Goal: Ask a question

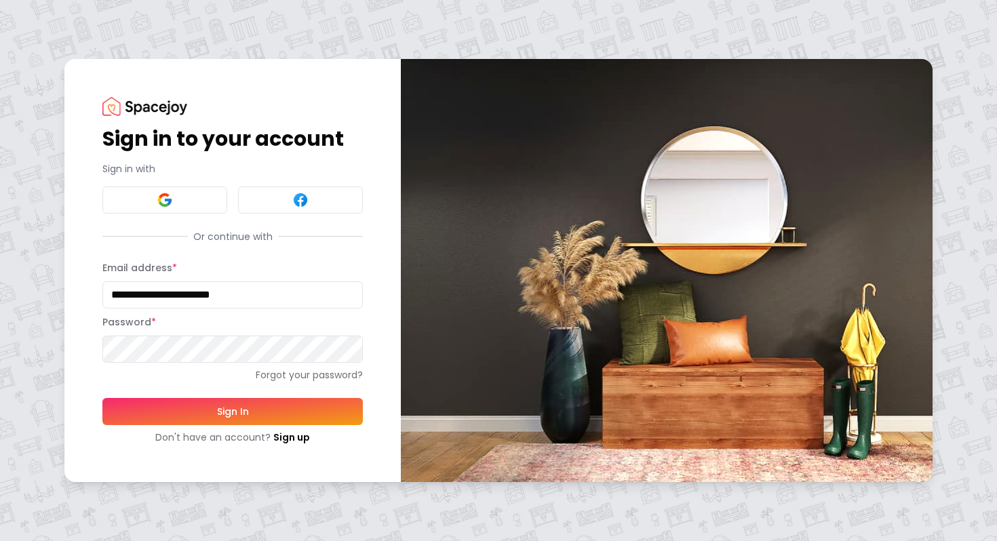
click at [240, 413] on button "Sign In" at bounding box center [232, 411] width 261 height 27
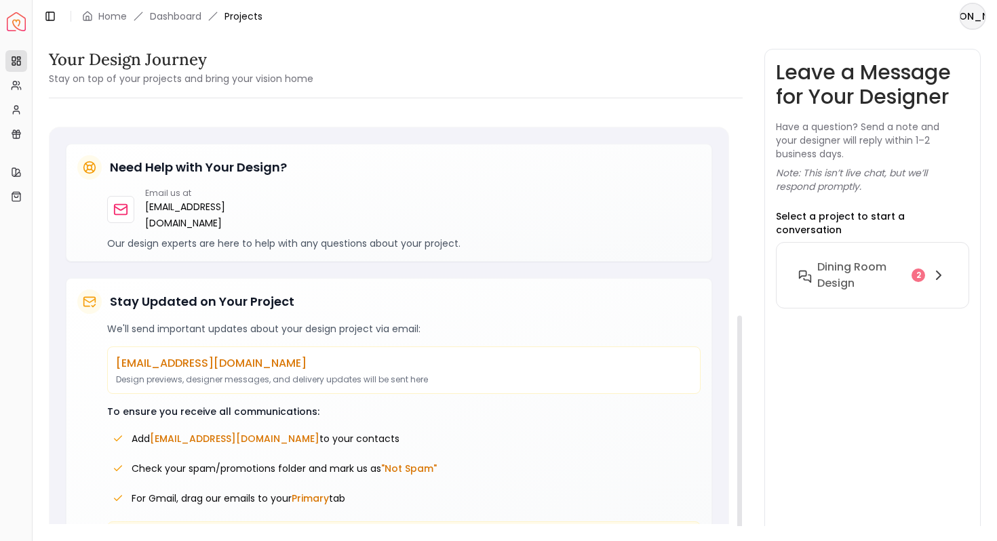
scroll to position [391, 0]
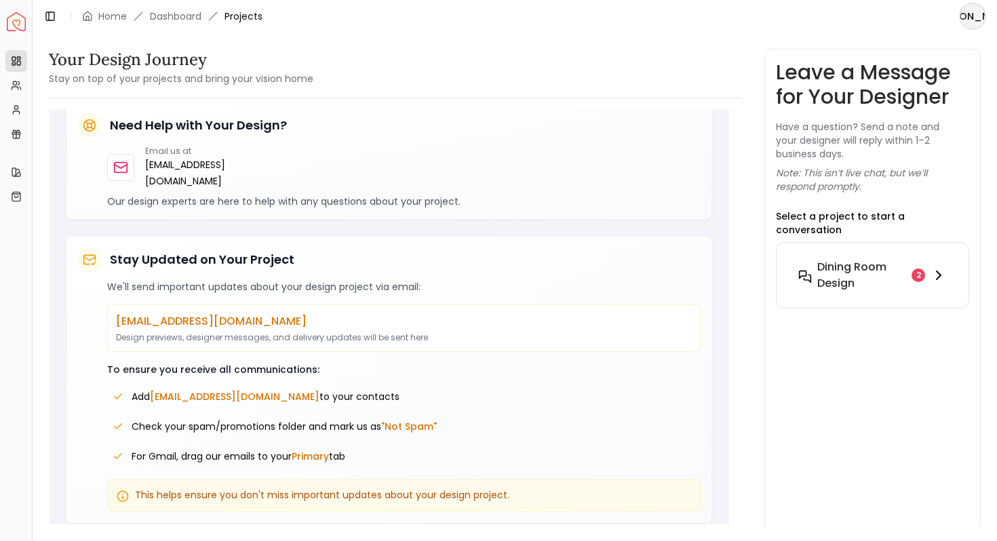
click at [922, 269] on div "2" at bounding box center [919, 276] width 14 height 14
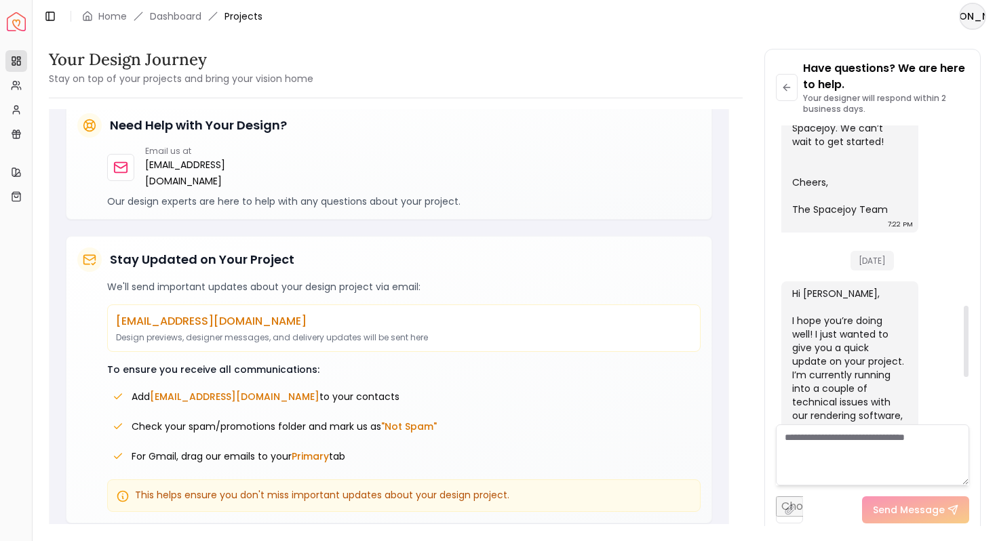
scroll to position [957, 0]
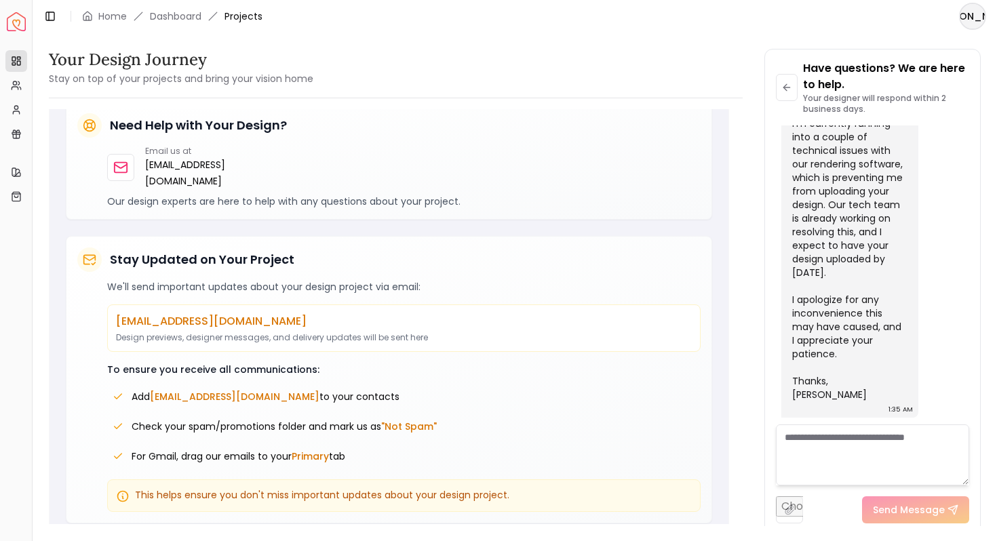
click at [814, 444] on textarea at bounding box center [873, 455] width 194 height 61
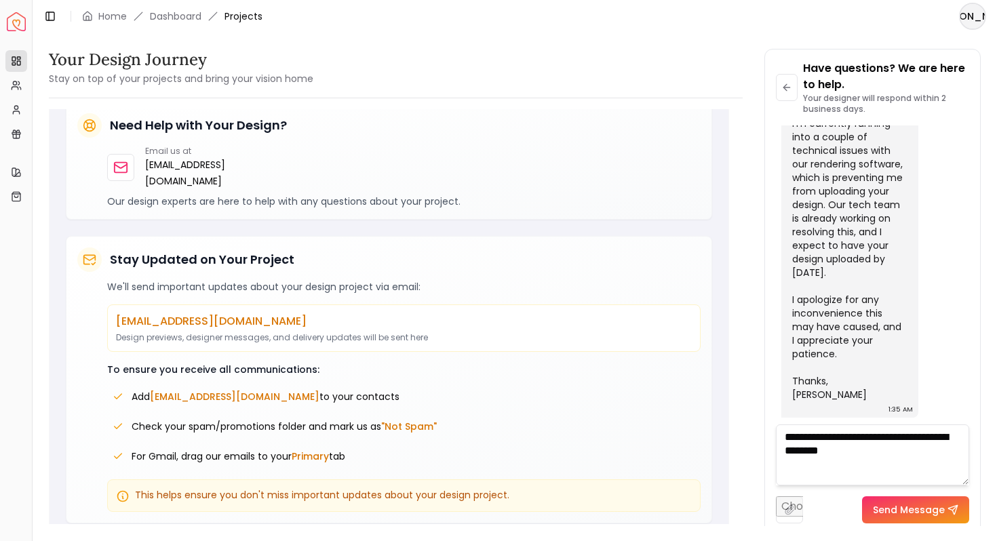
type textarea "**********"
click at [927, 497] on button "Send Message" at bounding box center [915, 510] width 107 height 27
